Goal: Task Accomplishment & Management: Manage account settings

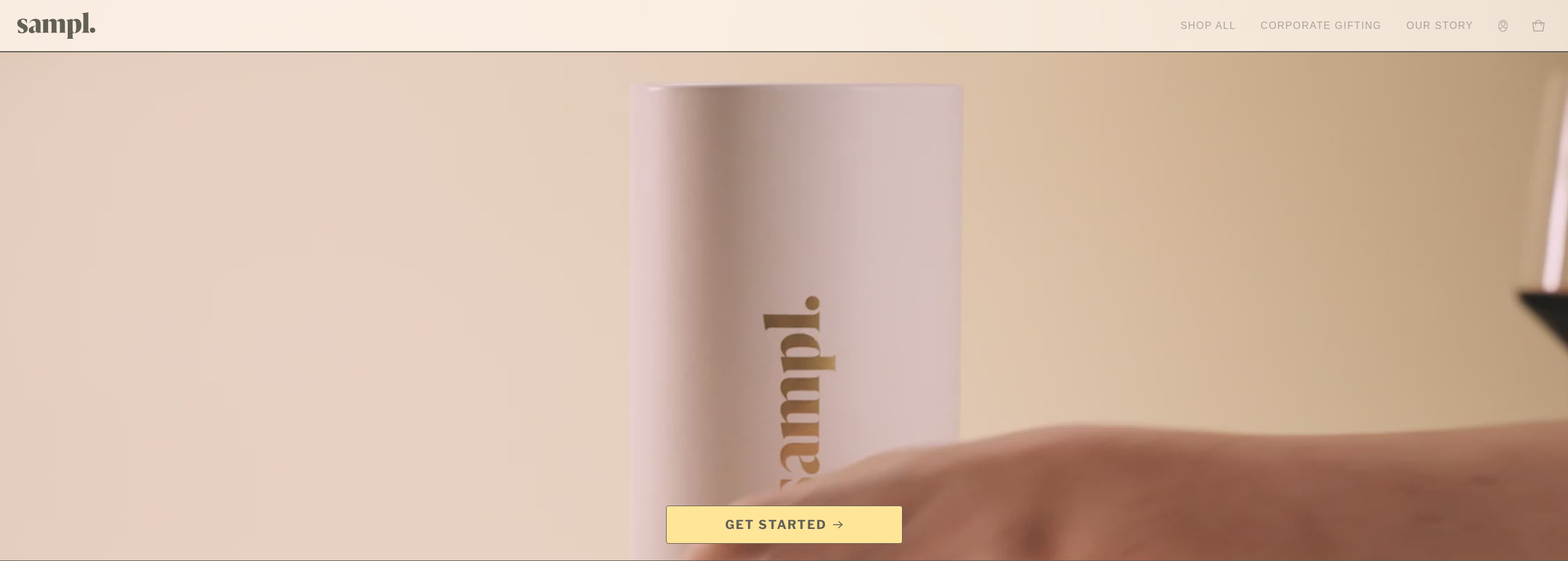
click at [1497, 26] on link "Account" at bounding box center [1503, 25] width 21 height 25
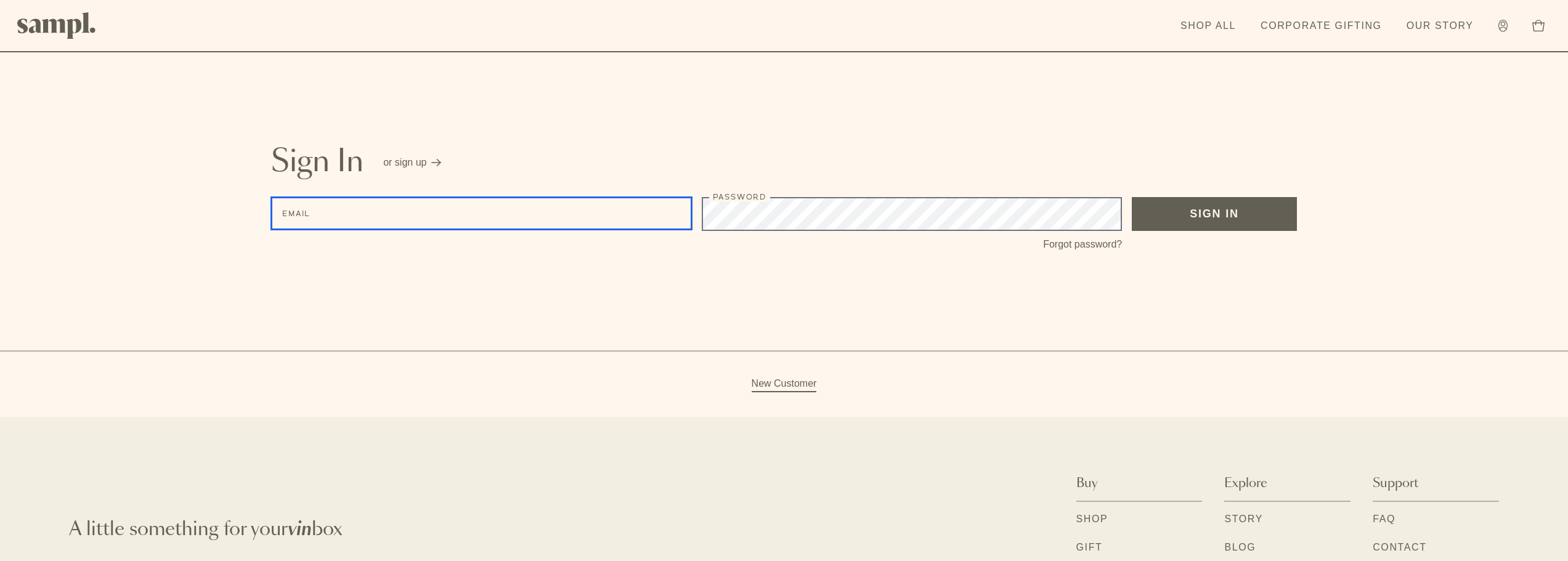
click at [475, 221] on input "Email" at bounding box center [481, 213] width 421 height 33
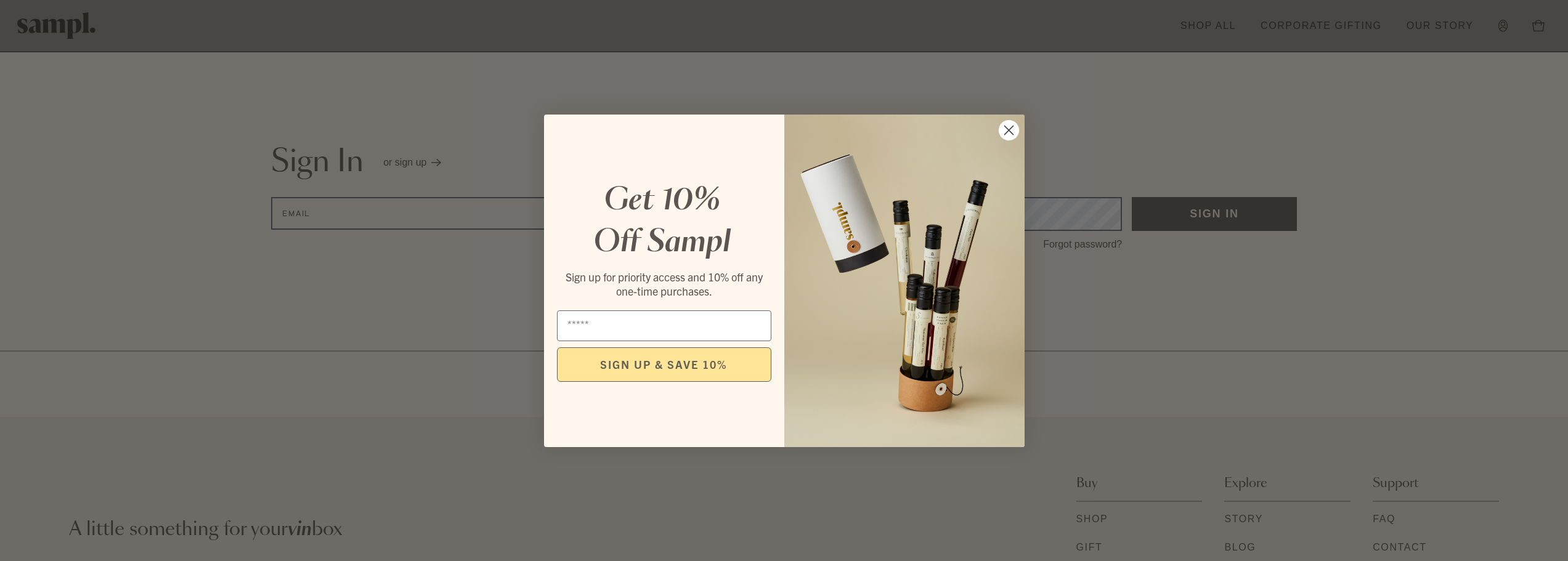
click at [1014, 131] on circle "Close dialog" at bounding box center [1008, 130] width 21 height 21
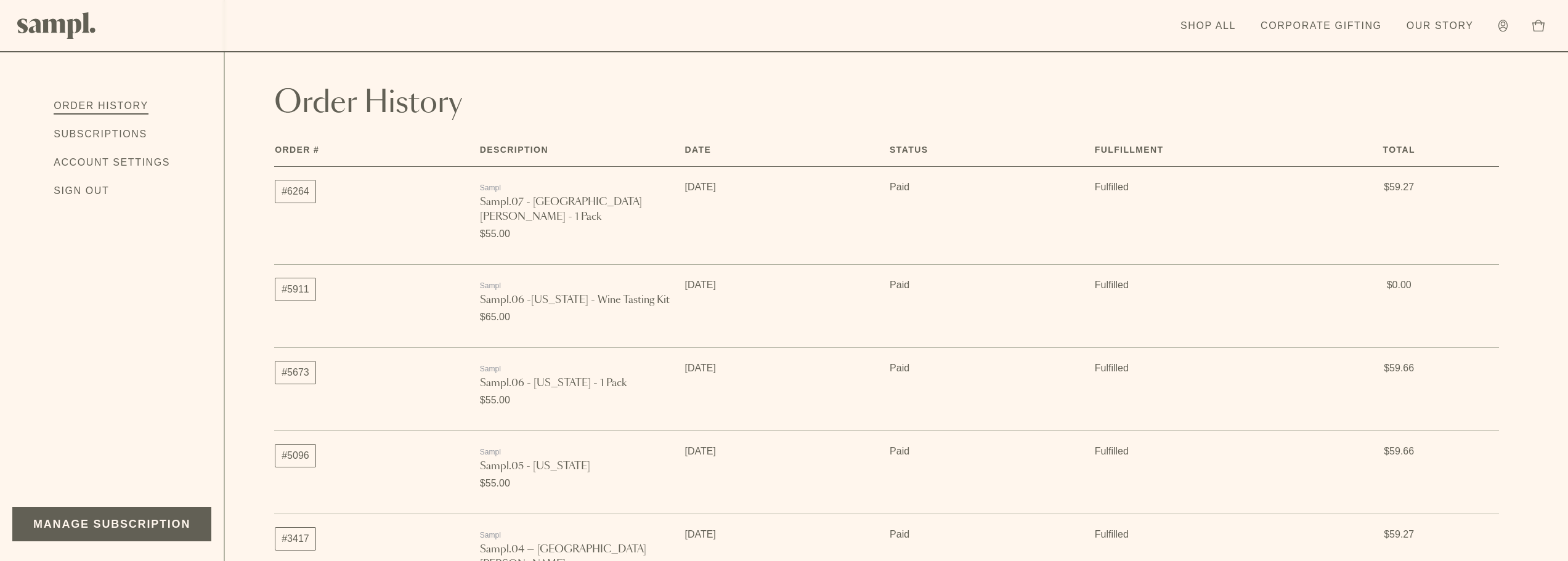
click at [129, 136] on link "Subscriptions" at bounding box center [101, 135] width 94 height 16
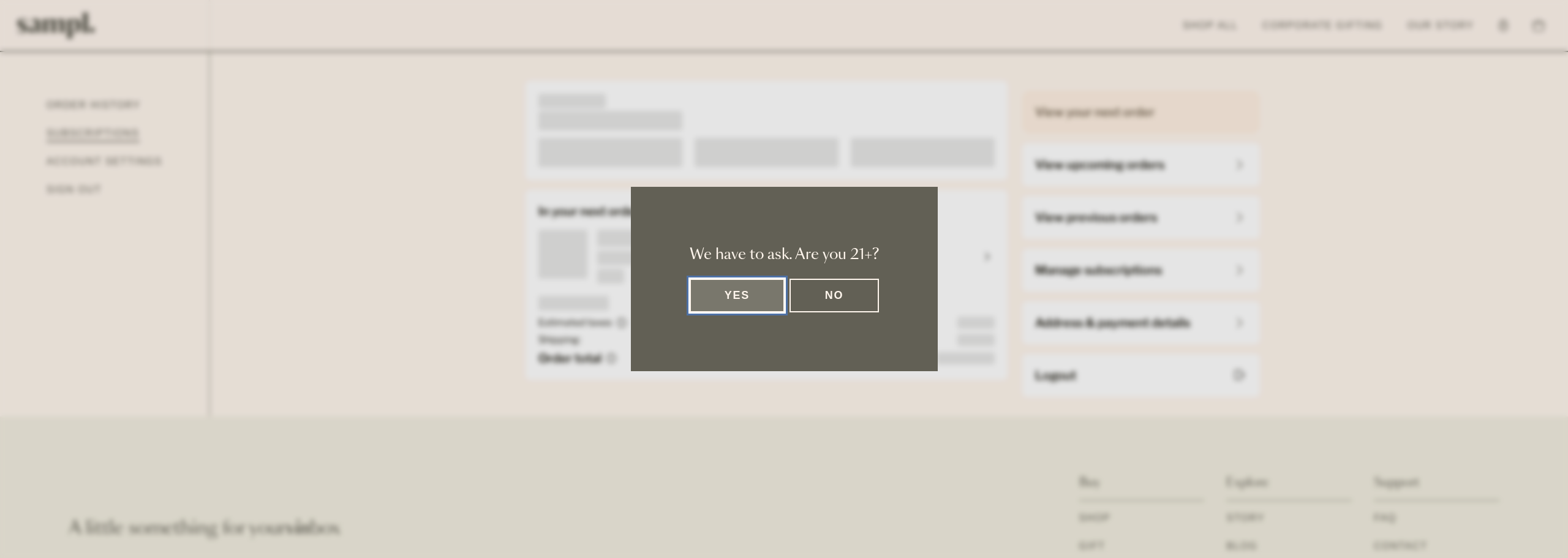
click button "Yes" at bounding box center [737, 295] width 95 height 34
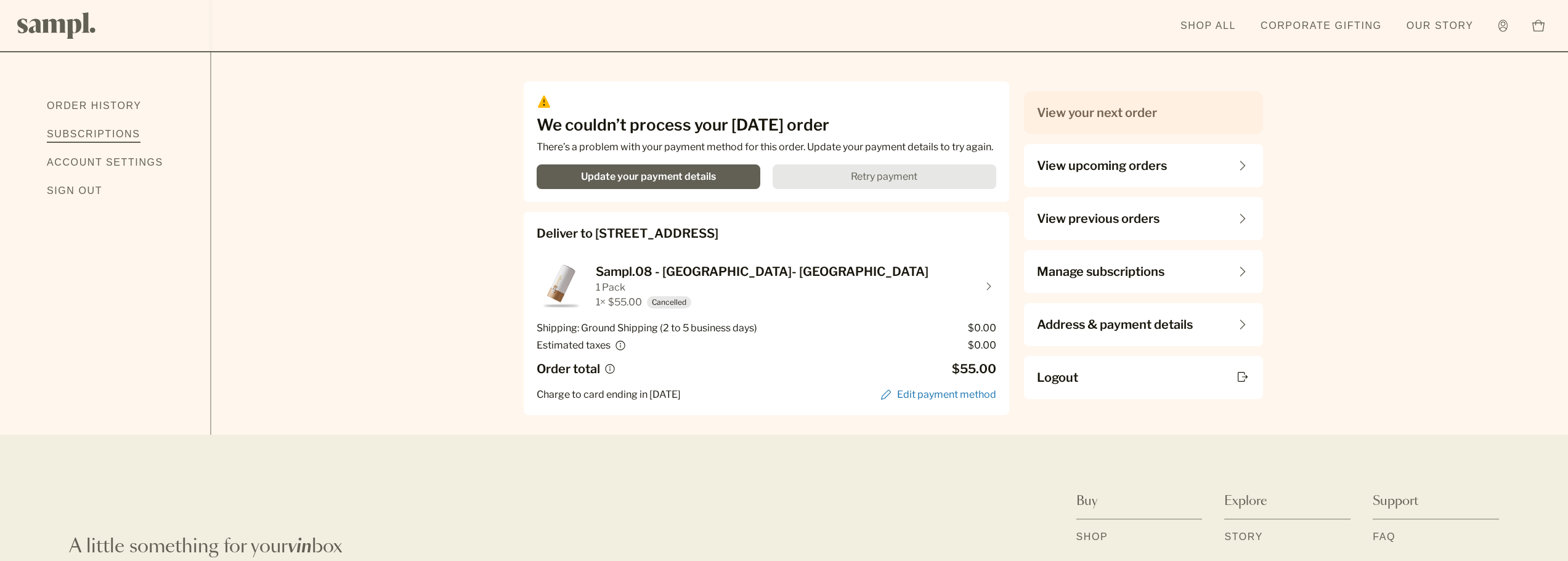
click at [1199, 220] on div "View previous orders" at bounding box center [1143, 219] width 214 height 17
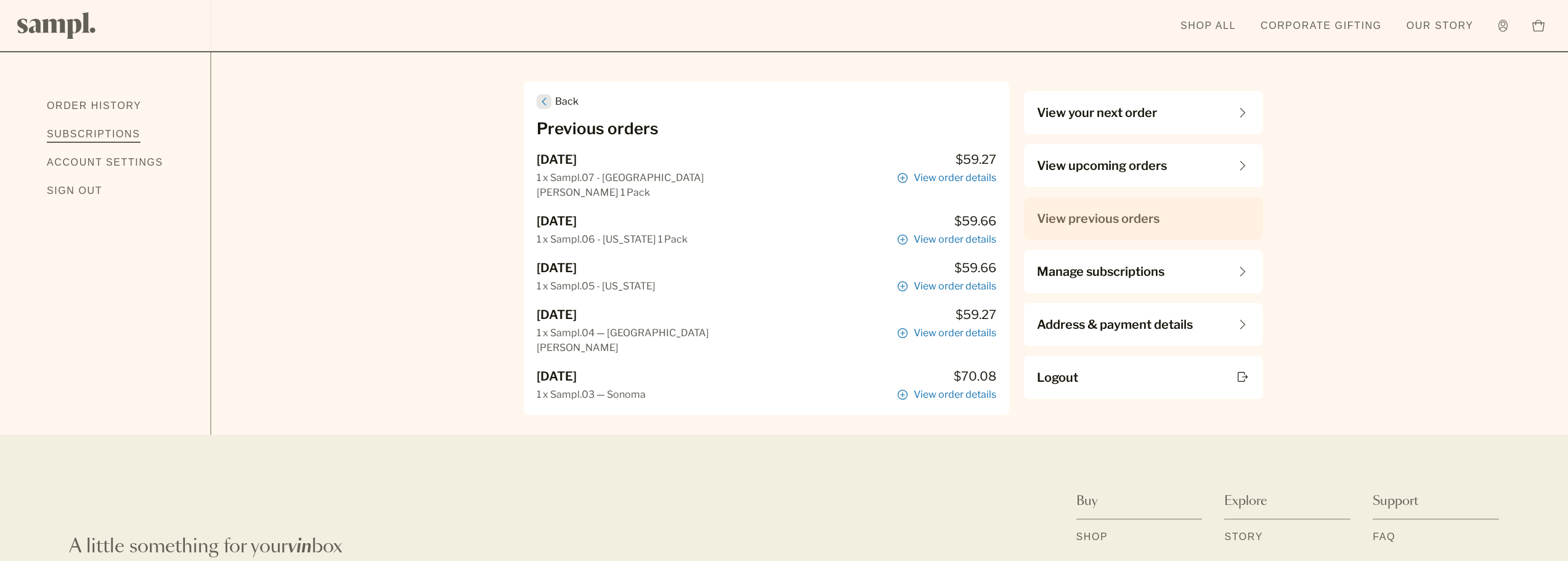
click at [1154, 173] on span "View upcoming orders" at bounding box center [1102, 166] width 130 height 17
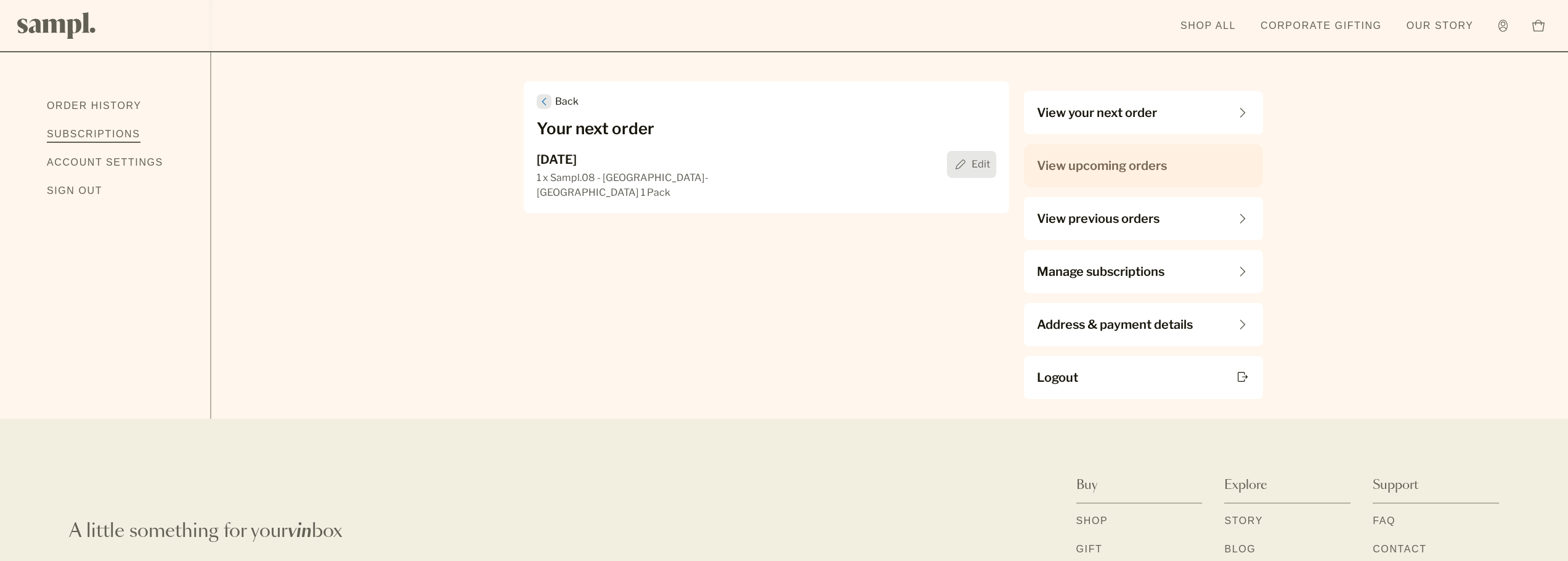
click at [1127, 125] on div "View your next order" at bounding box center [1143, 113] width 239 height 43
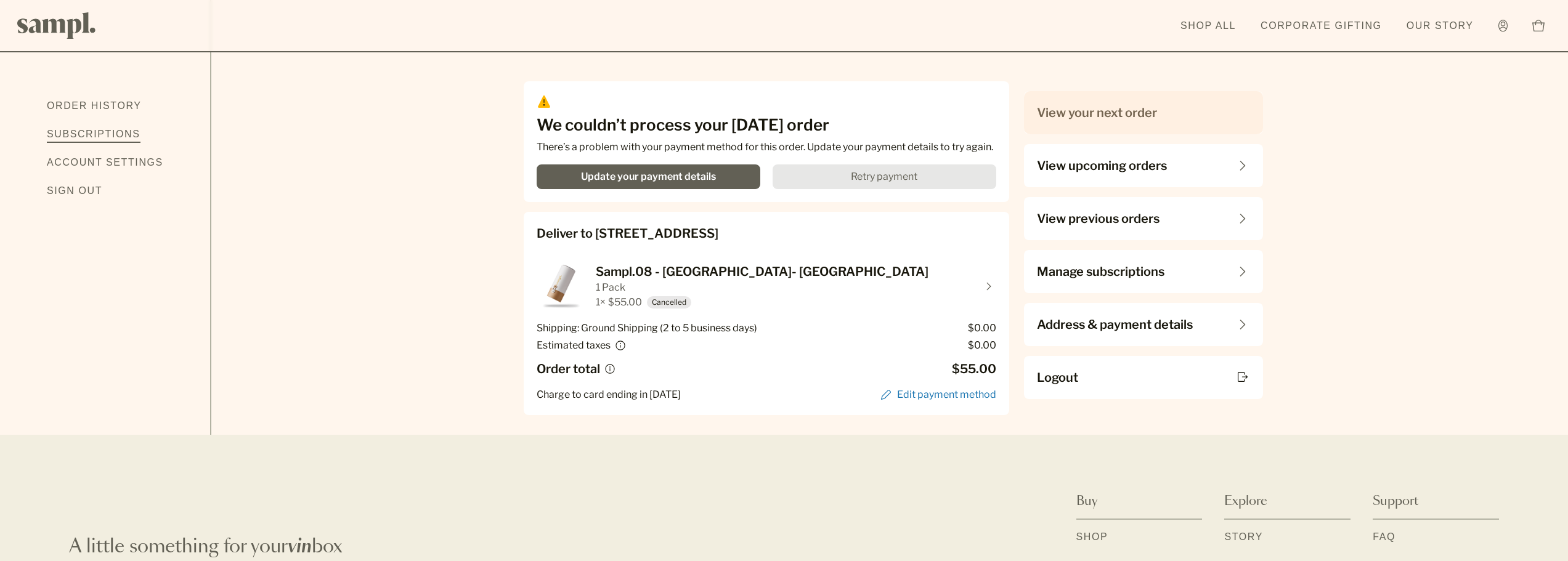
click at [627, 271] on button "view details about Sampl.08 - France- Languedoc-Roussillon 1 Pack 1 × $55.00 Ev…" at bounding box center [766, 286] width 460 height 49
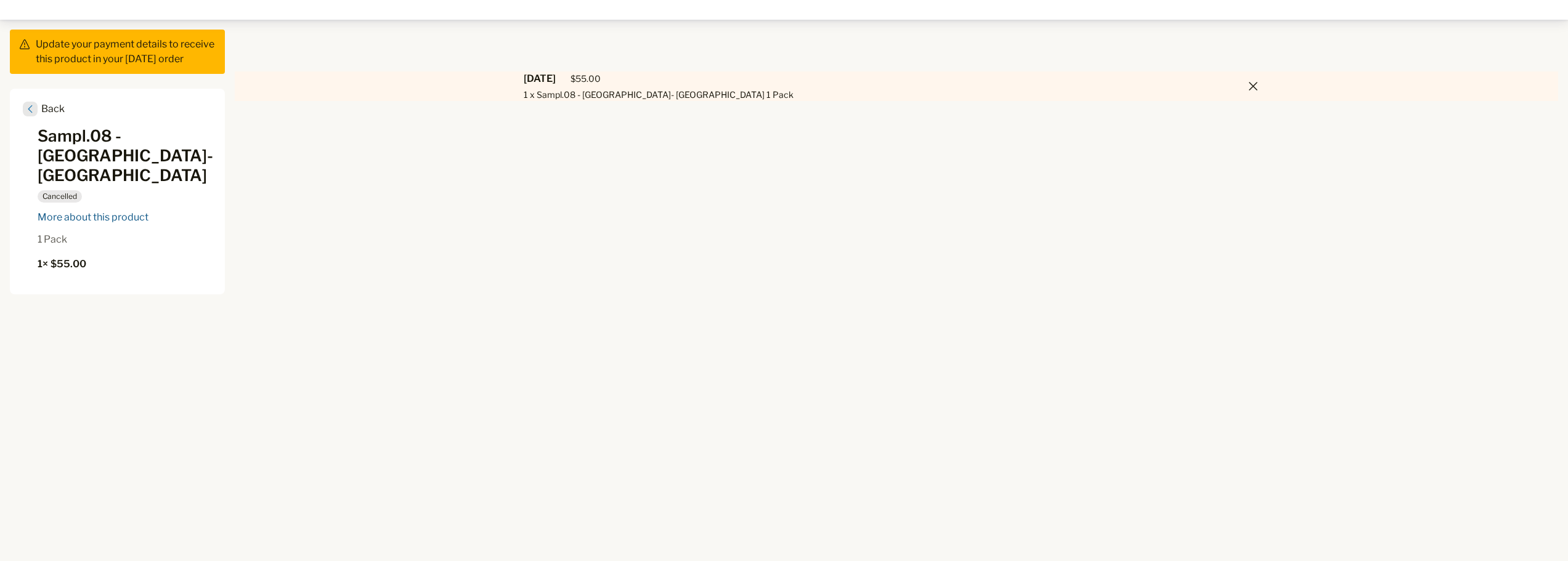
click at [148, 219] on div "More about this product" at bounding box center [93, 217] width 111 height 10
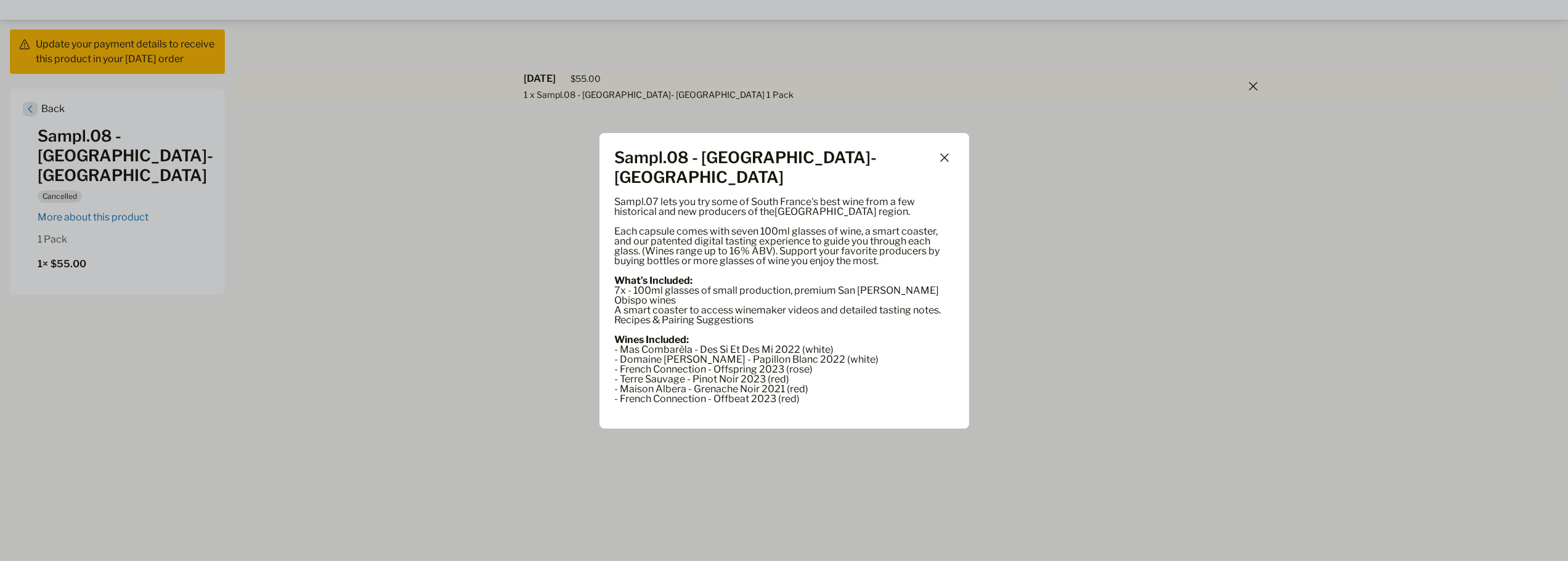
click at [1248, 86] on div "Back Sampl.08 - [GEOGRAPHIC_DATA]- [GEOGRAPHIC_DATA] Sampl.07 lets you try some…" at bounding box center [784, 280] width 1568 height 561
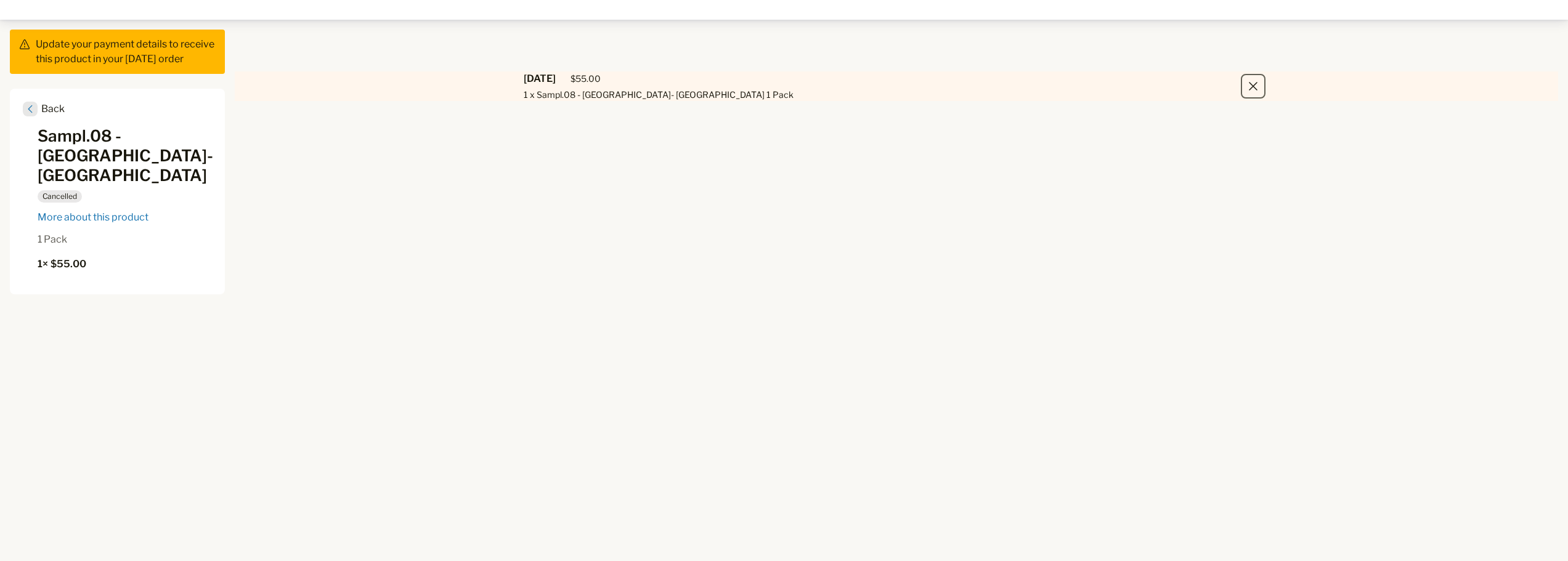
click at [1255, 86] on icon "Close" at bounding box center [1253, 86] width 9 height 9
